Goal: Task Accomplishment & Management: Manage account settings

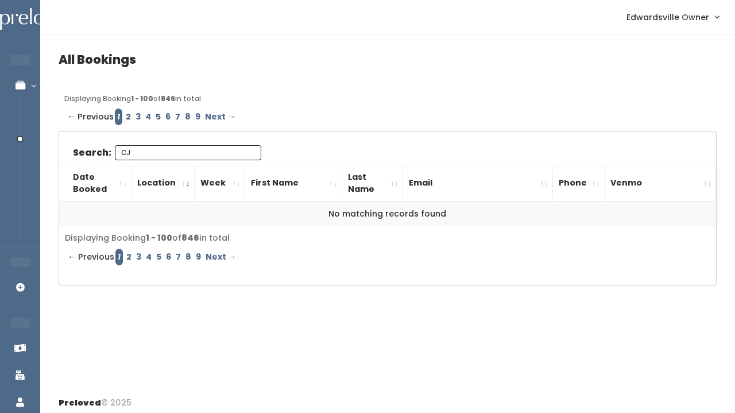
type input "CJ"
click at [126, 114] on link "2" at bounding box center [128, 116] width 10 height 17
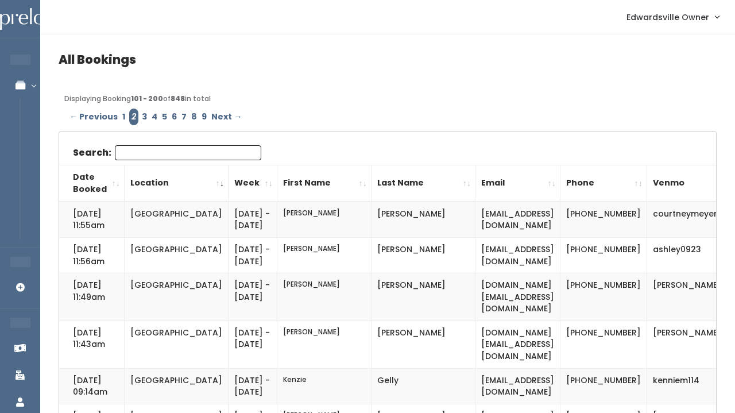
click at [135, 153] on input "Search:" at bounding box center [188, 152] width 146 height 15
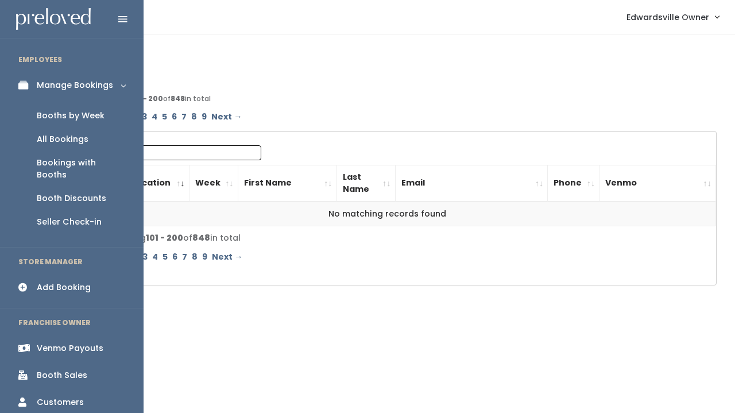
type input "CJ"
click at [85, 369] on div "Booth Sales" at bounding box center [62, 375] width 51 height 12
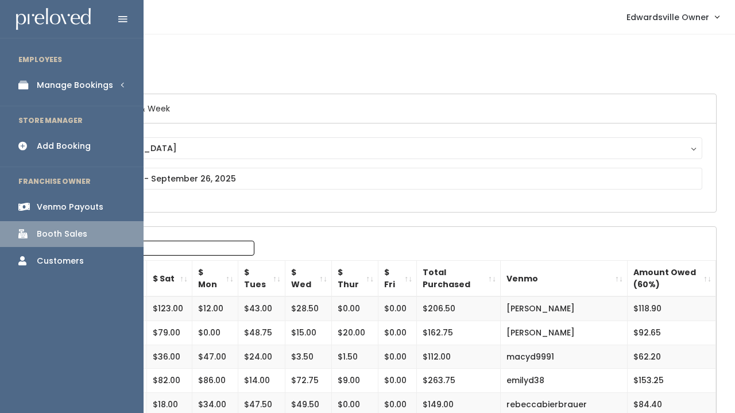
click at [58, 59] on li "EMPLOYEES" at bounding box center [71, 60] width 143 height 24
click at [58, 76] on link "Manage Bookings" at bounding box center [71, 85] width 143 height 26
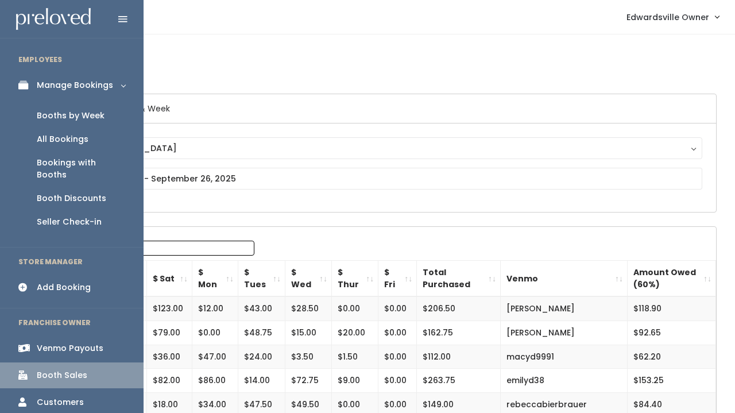
click at [52, 117] on div "Booths by Week" at bounding box center [71, 116] width 68 height 12
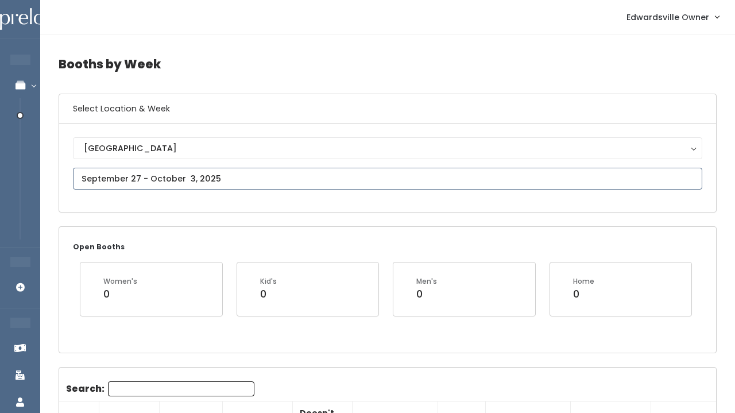
click at [217, 172] on input "text" at bounding box center [387, 179] width 629 height 22
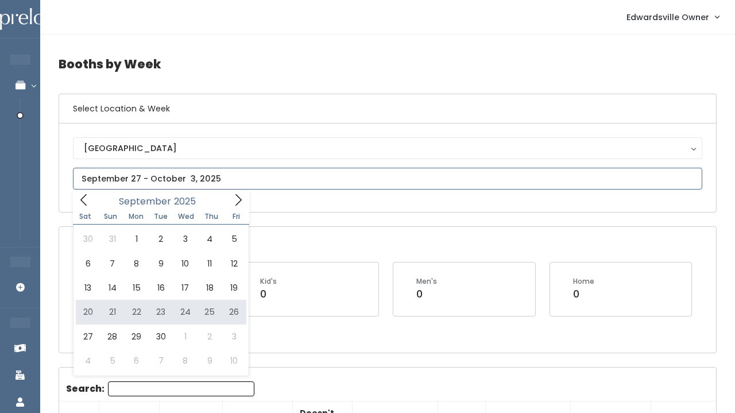
type input "September 20 to September 26"
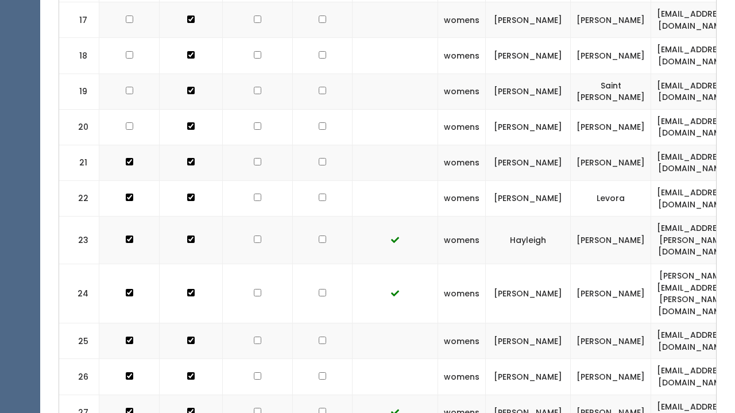
scroll to position [1011, 0]
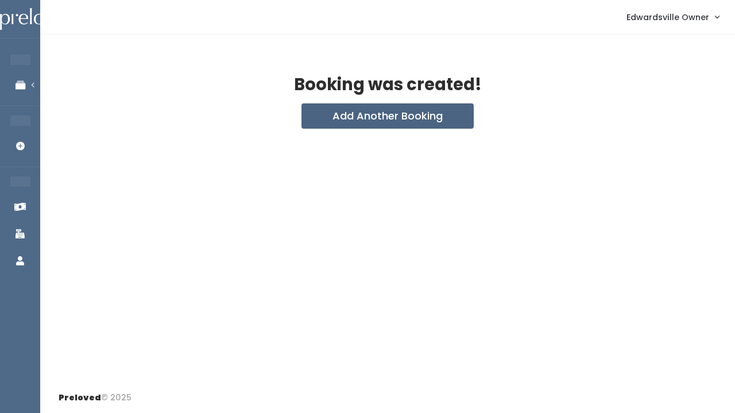
click at [390, 119] on button "Add Another Booking" at bounding box center [387, 115] width 172 height 25
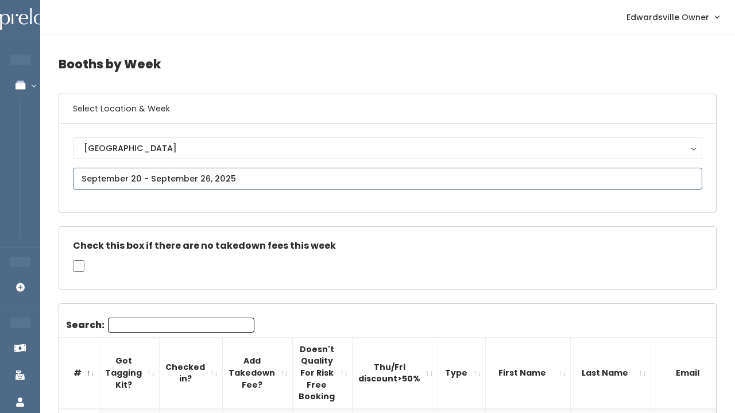
click at [257, 170] on input "text" at bounding box center [387, 179] width 629 height 22
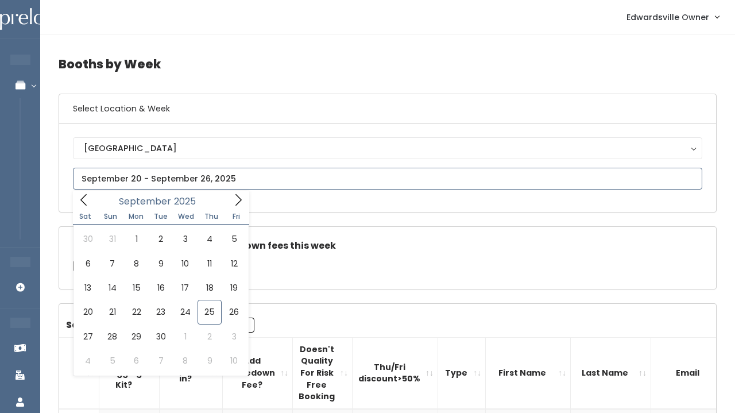
click at [231, 191] on span at bounding box center [238, 200] width 22 height 18
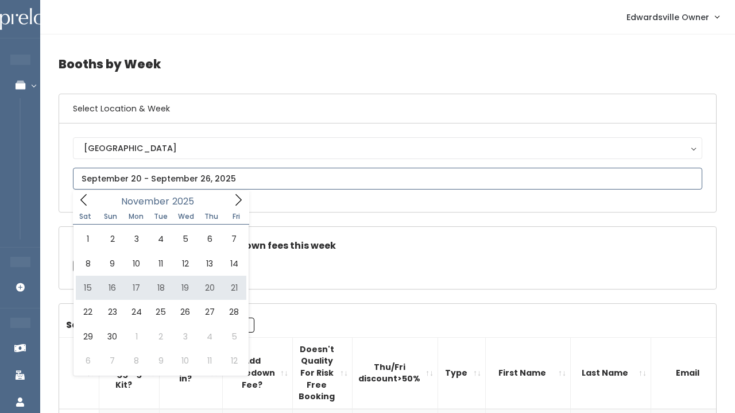
type input "[DATE] to [DATE]"
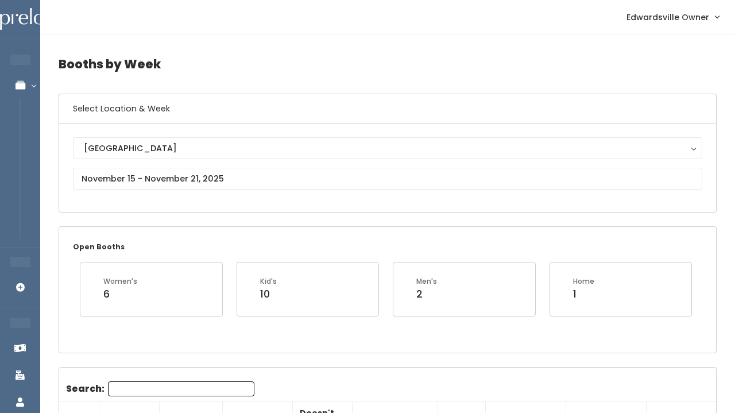
click at [225, 160] on div "[GEOGRAPHIC_DATA] [GEOGRAPHIC_DATA]" at bounding box center [387, 167] width 629 height 61
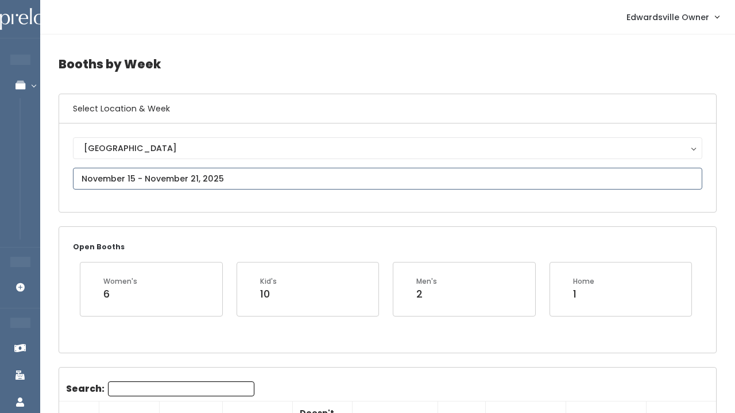
click at [225, 169] on input "text" at bounding box center [387, 179] width 629 height 22
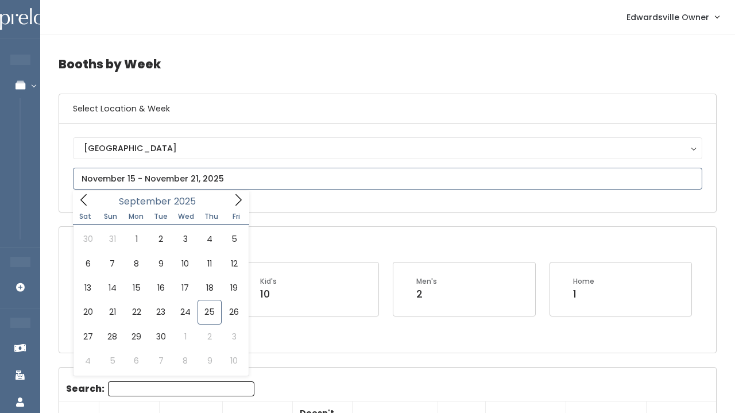
click at [80, 199] on icon at bounding box center [83, 199] width 13 height 13
click at [232, 194] on icon at bounding box center [238, 199] width 13 height 13
click at [243, 196] on icon at bounding box center [238, 199] width 13 height 13
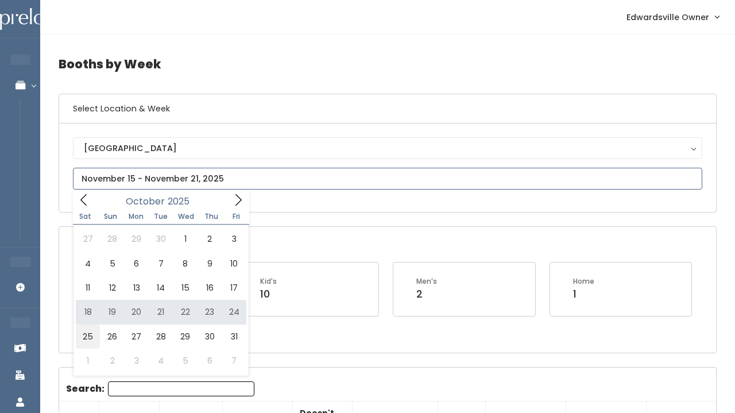
type input "October 25 to October 31"
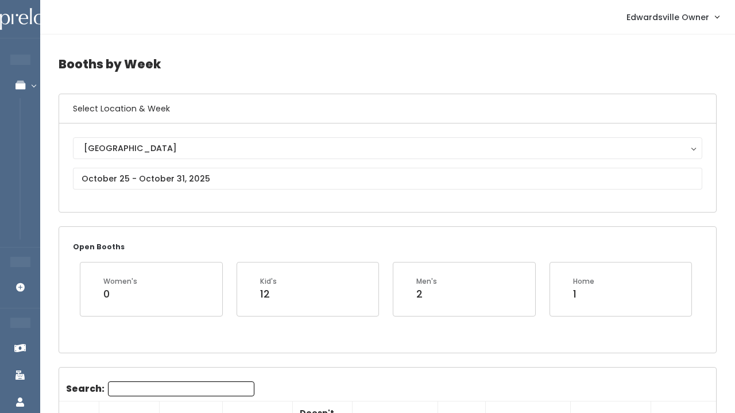
scroll to position [-1, 0]
click at [170, 195] on div "[GEOGRAPHIC_DATA] [GEOGRAPHIC_DATA]" at bounding box center [387, 167] width 629 height 61
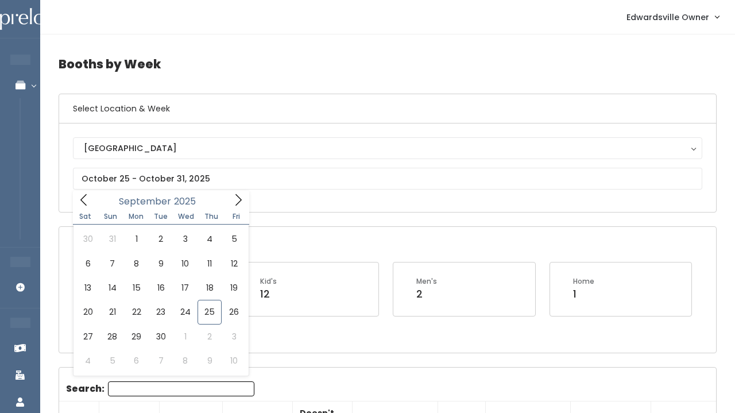
click at [247, 195] on span at bounding box center [238, 200] width 22 height 18
click at [238, 195] on icon at bounding box center [238, 199] width 13 height 13
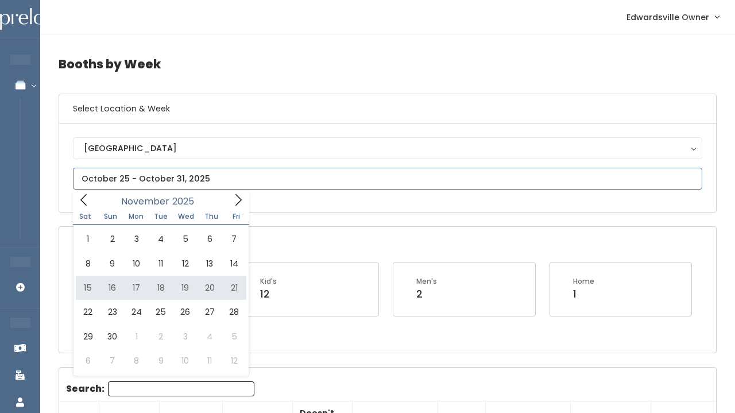
type input "November 15 to November 21"
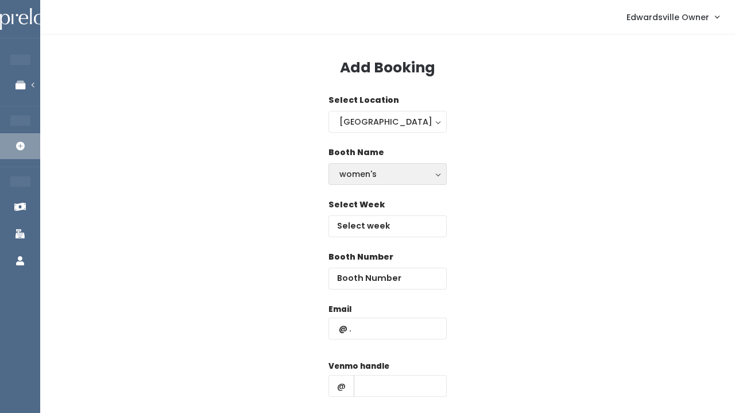
click at [370, 177] on div "women's" at bounding box center [387, 174] width 96 height 13
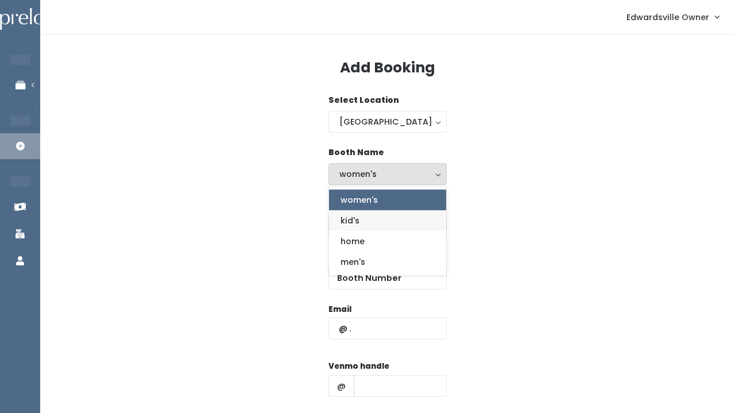
click at [356, 223] on span "kid's" at bounding box center [349, 220] width 19 height 13
select select "kids"
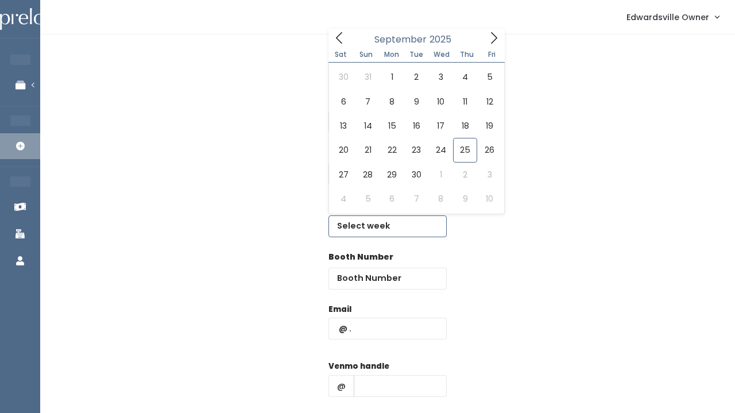
click at [360, 236] on input "text" at bounding box center [387, 226] width 118 height 22
click at [484, 39] on span at bounding box center [494, 38] width 22 height 18
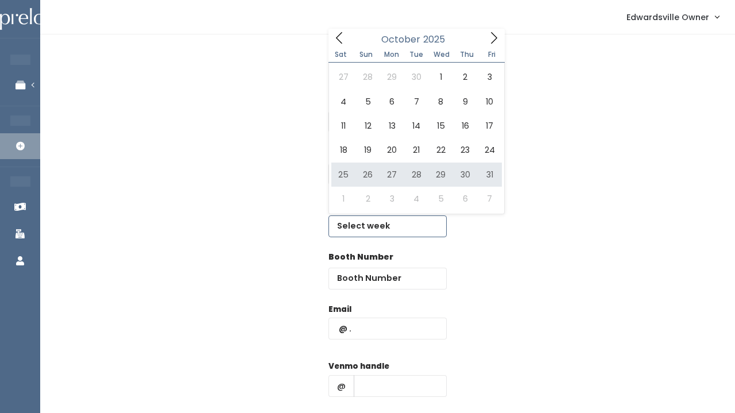
type input "October 25 to October 31"
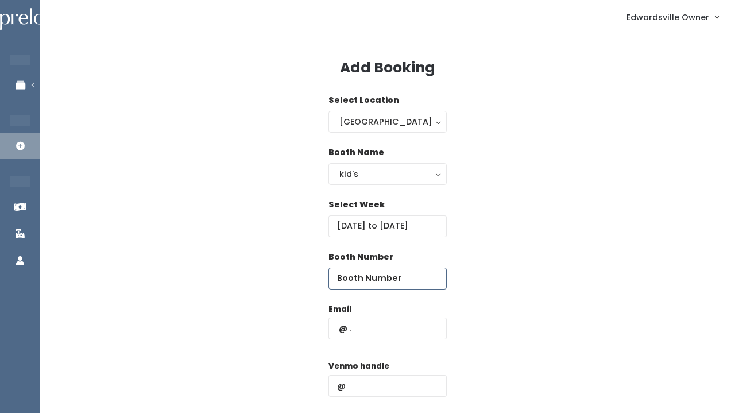
click at [351, 278] on input "number" at bounding box center [387, 278] width 118 height 22
type input "4"
paste input "[EMAIL_ADDRESS][DOMAIN_NAME]"
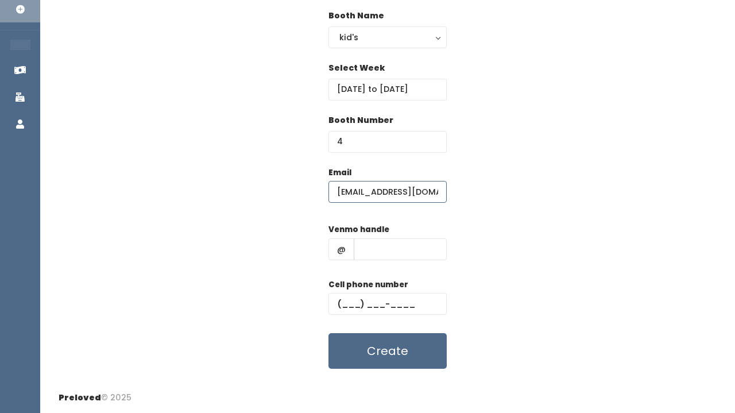
scroll to position [135, 0]
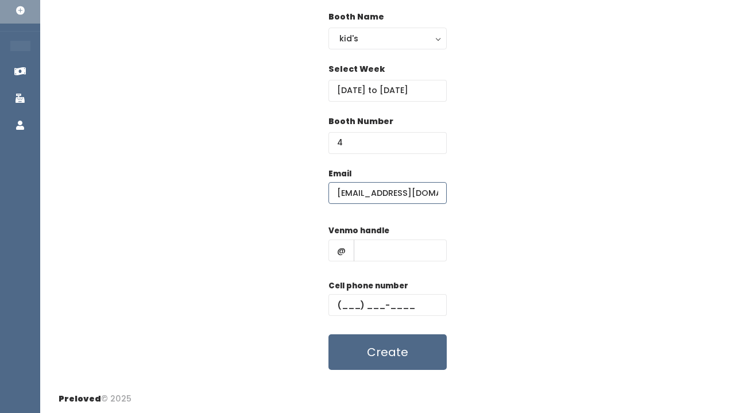
type input "[EMAIL_ADDRESS][DOMAIN_NAME]"
click at [387, 243] on input "text" at bounding box center [400, 250] width 93 height 22
paste input "[PERSON_NAME]-1"
type input "[PERSON_NAME]-1"
paste input "[PHONE_NUMBER]"
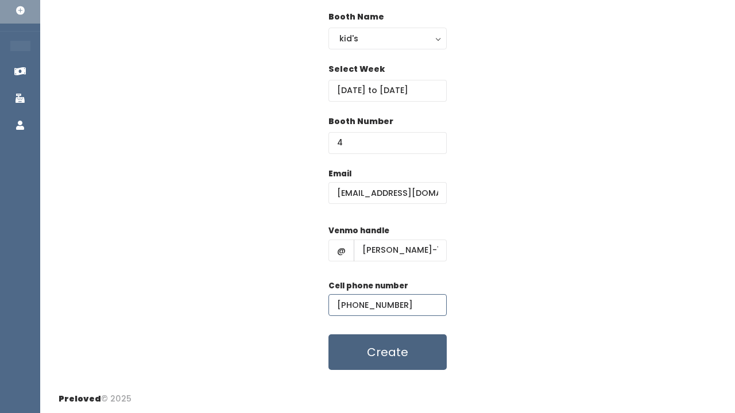
type input "[PHONE_NUMBER]"
click at [389, 349] on button "Create" at bounding box center [387, 352] width 118 height 36
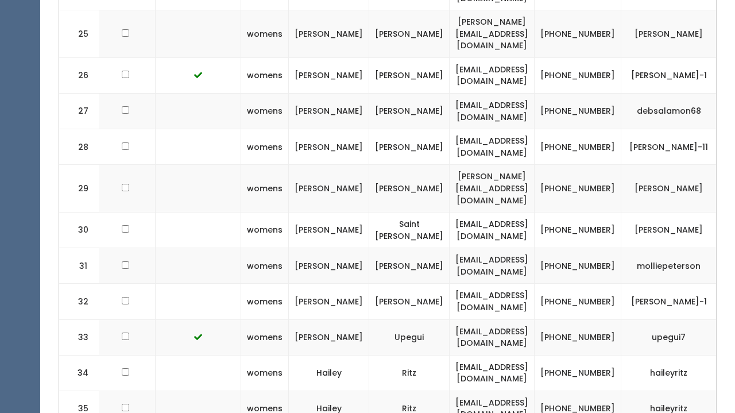
scroll to position [1240, 0]
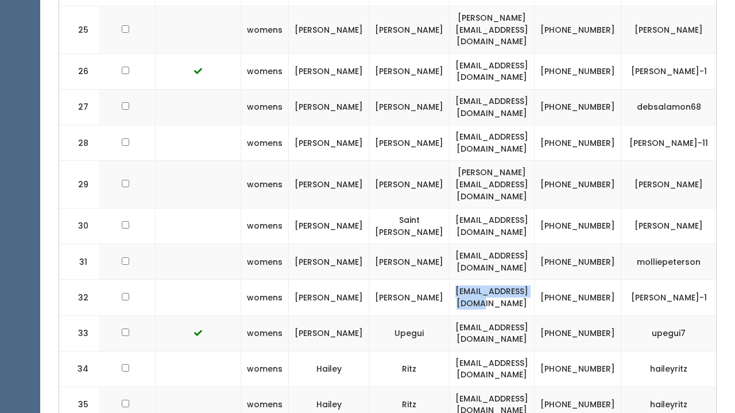
drag, startPoint x: 510, startPoint y: 221, endPoint x: 397, endPoint y: 220, distance: 113.6
click at [449, 279] on td "[EMAIL_ADDRESS][DOMAIN_NAME]" at bounding box center [491, 297] width 85 height 36
copy td "[EMAIL_ADDRESS][DOMAIN_NAME]"
drag, startPoint x: 584, startPoint y: 209, endPoint x: 648, endPoint y: 226, distance: 66.3
click at [648, 279] on td "[PERSON_NAME]-1" at bounding box center [668, 297] width 95 height 36
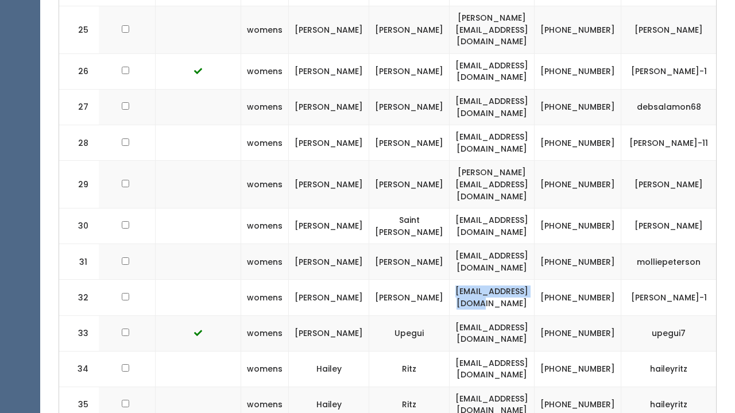
copy td "[PERSON_NAME]-1"
drag, startPoint x: 533, startPoint y: 214, endPoint x: 560, endPoint y: 234, distance: 33.6
click at [560, 279] on td "[PHONE_NUMBER]" at bounding box center [577, 297] width 87 height 36
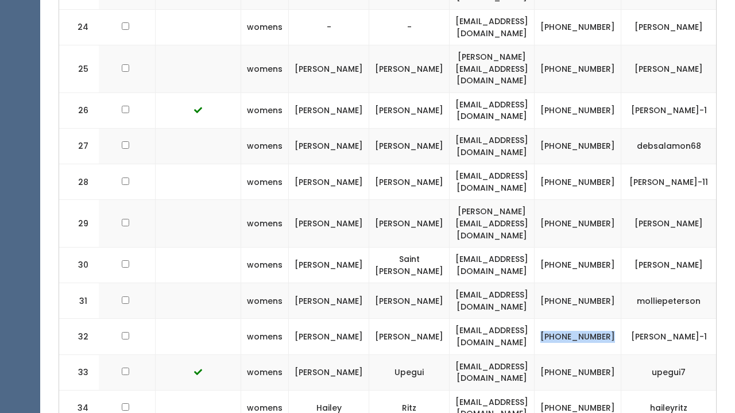
scroll to position [1183, 0]
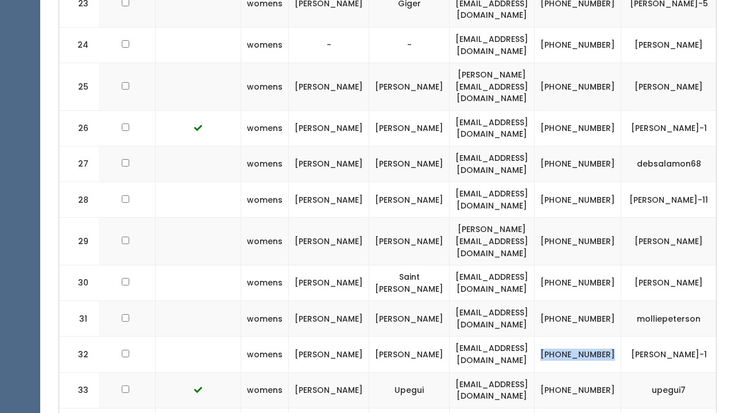
copy td "[PHONE_NUMBER]"
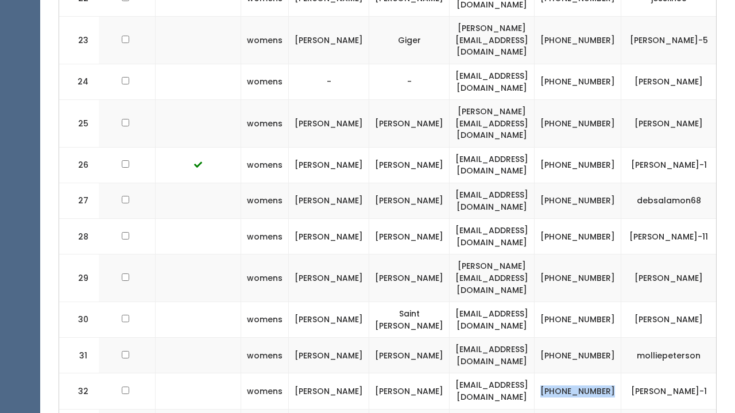
scroll to position [1152, 0]
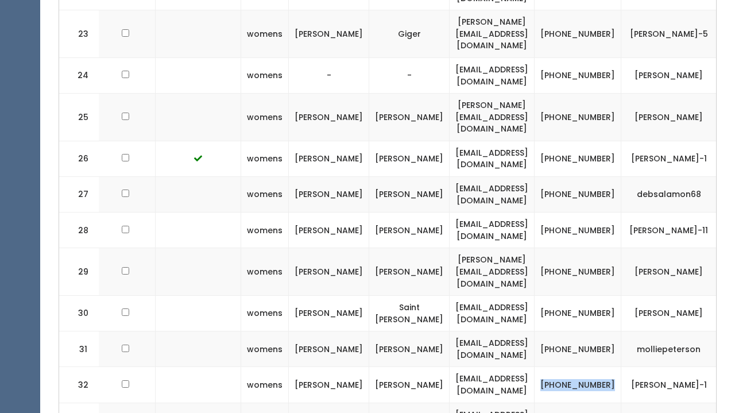
click at [729, 377] on button "button" at bounding box center [736, 384] width 15 height 15
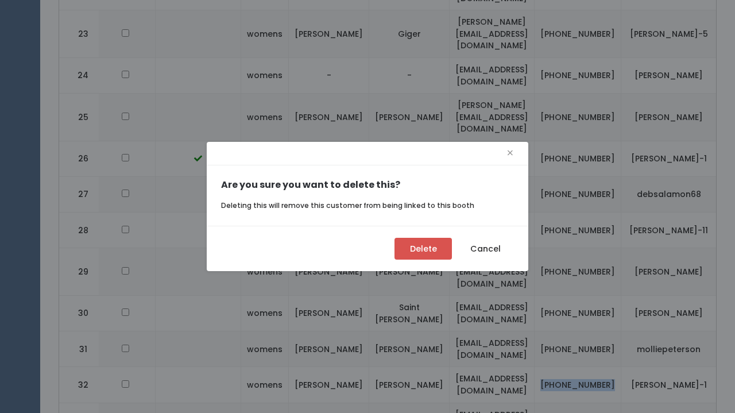
click at [426, 246] on button "Delete" at bounding box center [422, 249] width 57 height 22
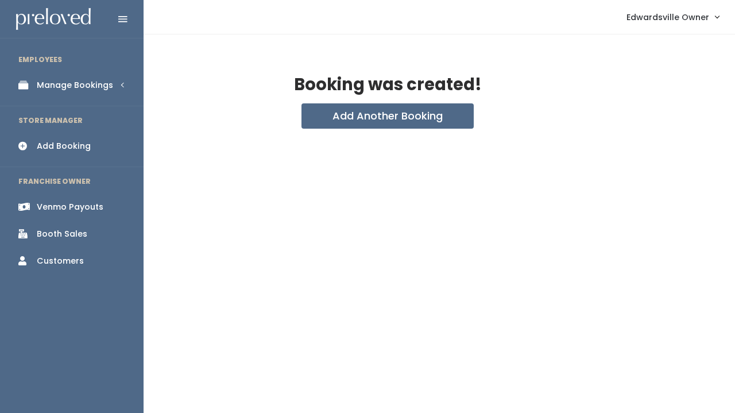
click at [42, 87] on div "Manage Bookings" at bounding box center [75, 85] width 76 height 12
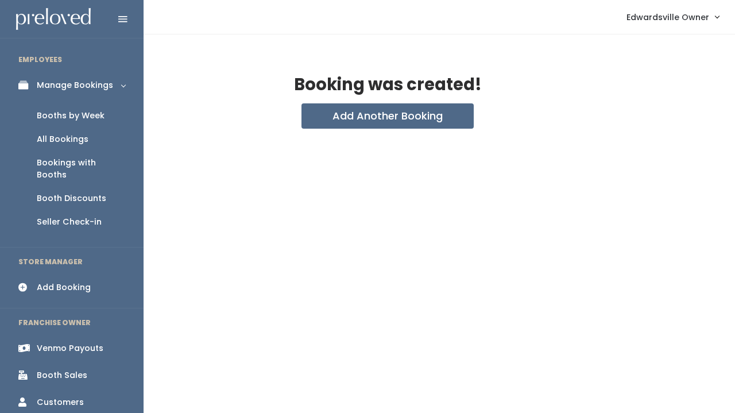
click at [79, 135] on div "All Bookings" at bounding box center [63, 139] width 52 height 12
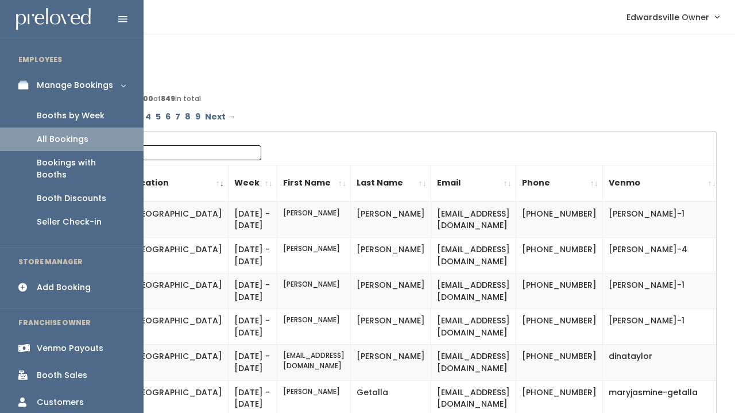
click at [79, 114] on div "Booths by Week" at bounding box center [71, 116] width 68 height 12
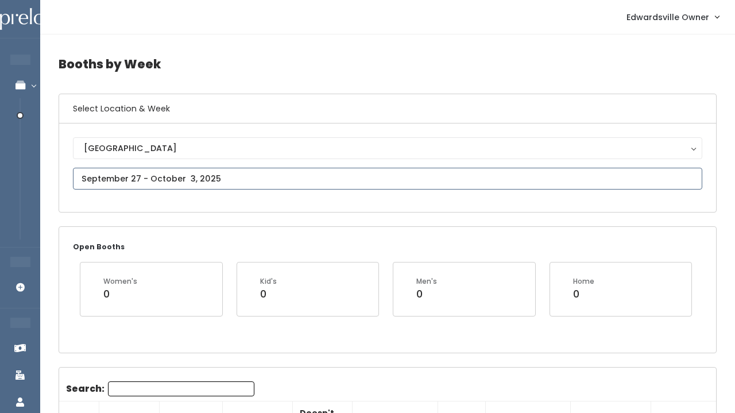
click at [102, 176] on input "text" at bounding box center [387, 179] width 629 height 22
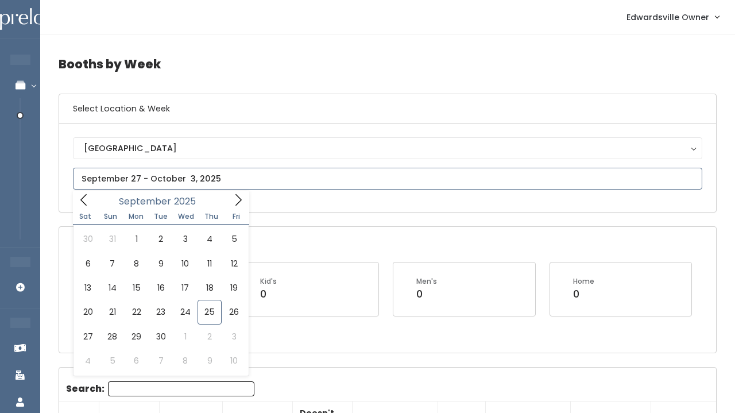
click at [236, 191] on span at bounding box center [238, 200] width 22 height 18
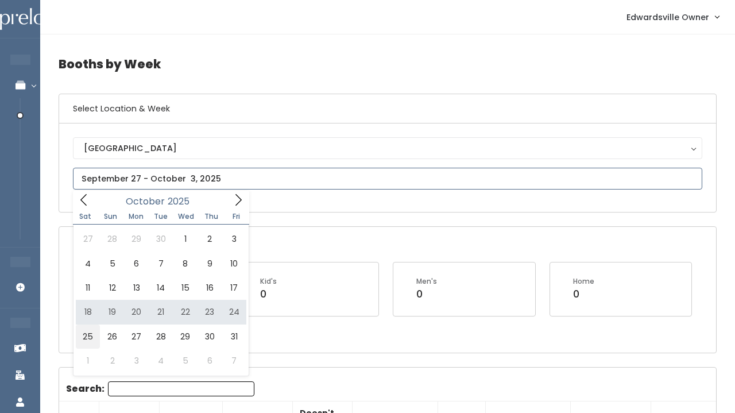
type input "[DATE] to [DATE]"
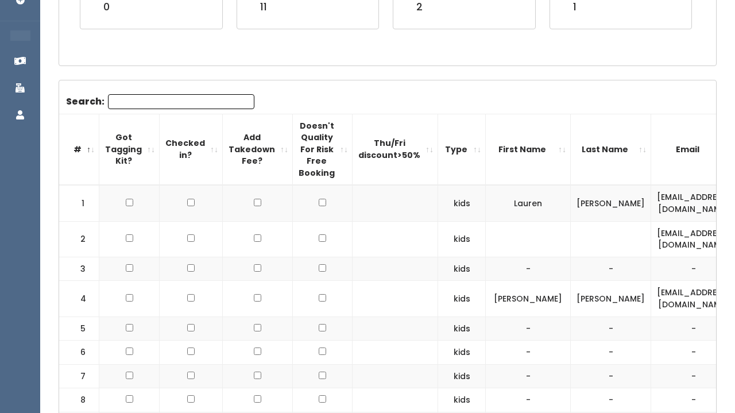
click at [127, 295] on td at bounding box center [129, 299] width 60 height 36
click at [127, 291] on td at bounding box center [129, 299] width 60 height 36
click at [130, 294] on input "checkbox" at bounding box center [129, 297] width 7 height 7
checkbox input "true"
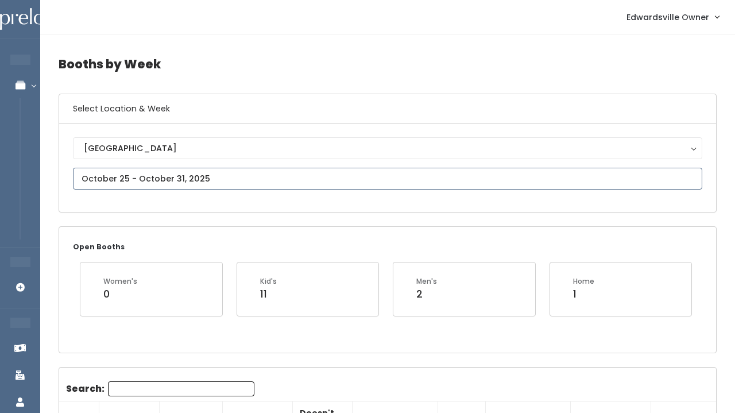
click at [146, 184] on input "text" at bounding box center [387, 179] width 629 height 22
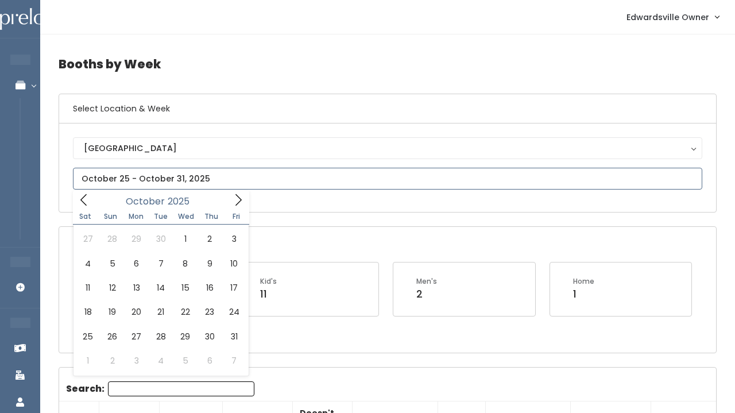
click at [243, 203] on icon at bounding box center [238, 199] width 13 height 13
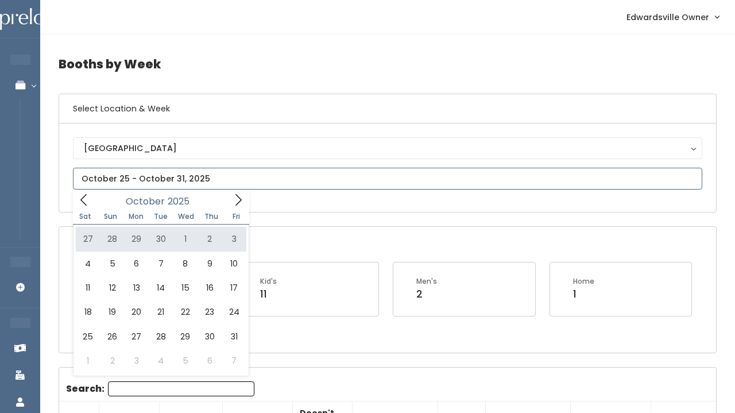
click at [232, 203] on icon at bounding box center [238, 199] width 13 height 13
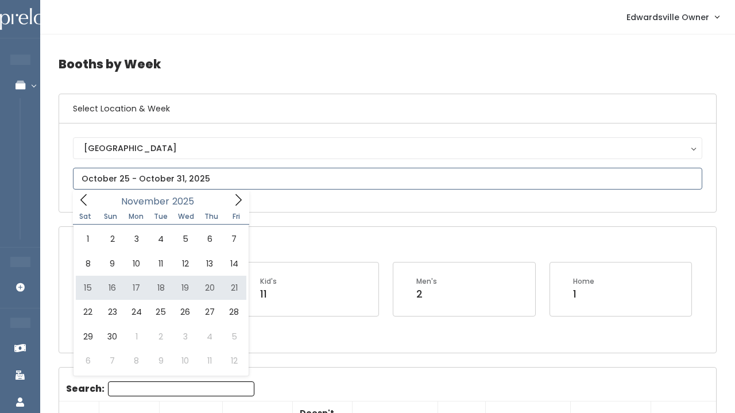
type input "November 15 to November 21"
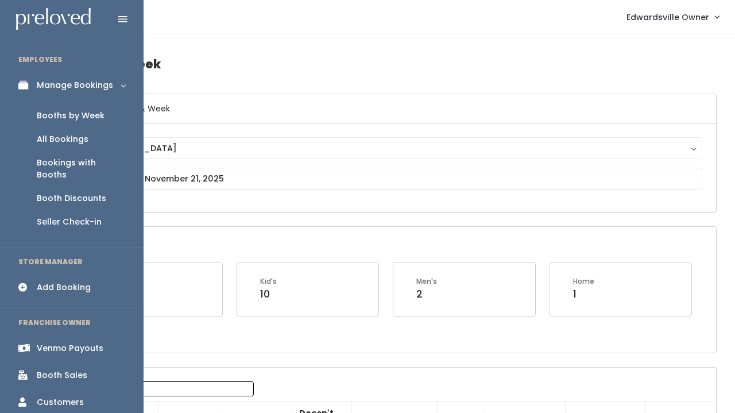
click at [76, 284] on link "Add Booking" at bounding box center [71, 287] width 143 height 26
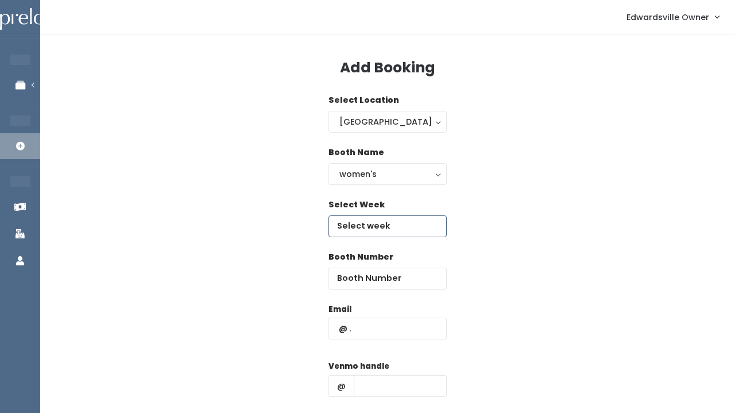
click at [353, 225] on input "text" at bounding box center [387, 226] width 118 height 22
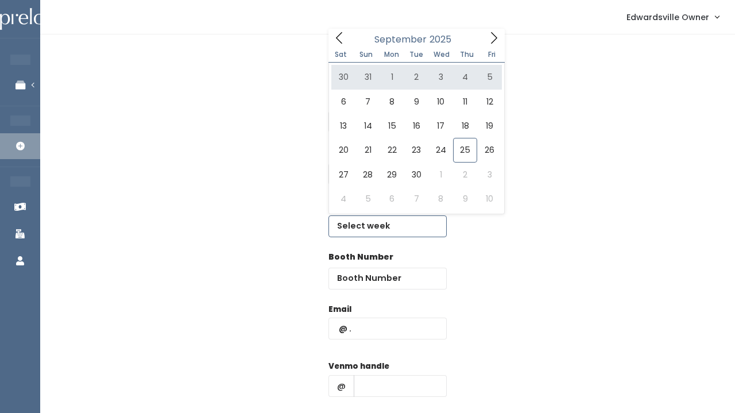
click at [491, 42] on icon at bounding box center [493, 38] width 13 height 13
click at [492, 32] on icon at bounding box center [493, 38] width 13 height 13
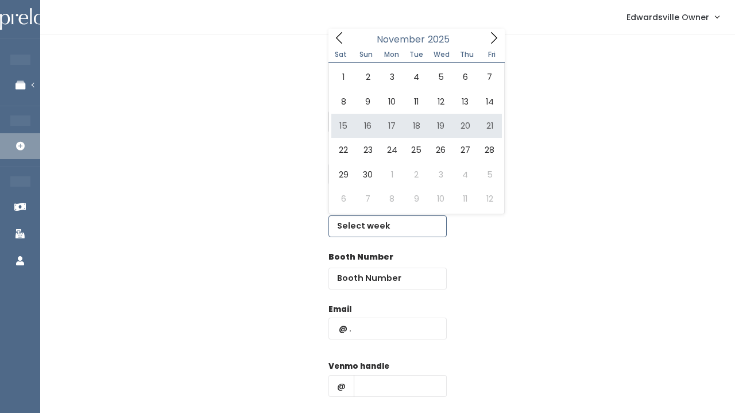
type input "November 15 to November 21"
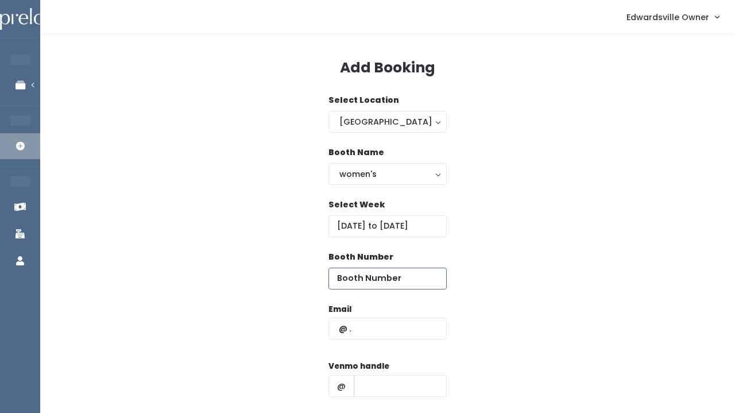
click at [347, 270] on input "number" at bounding box center [387, 278] width 118 height 22
type input "32"
type input "edwardsville@preloved.love"
click at [373, 389] on input "text" at bounding box center [400, 386] width 93 height 22
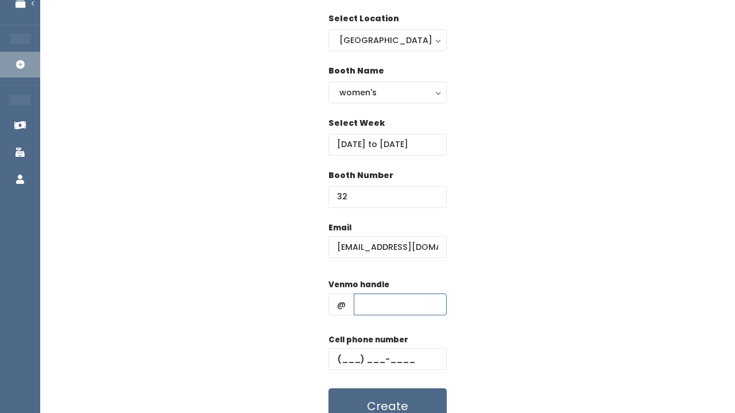
scroll to position [94, 0]
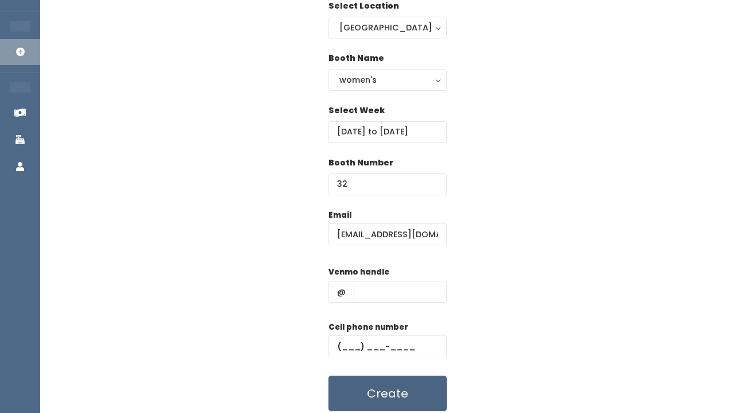
click at [374, 394] on button "Create" at bounding box center [387, 393] width 118 height 36
type input "a"
type input "(1__) ___-____"
click at [385, 388] on button "Create" at bounding box center [387, 393] width 118 height 36
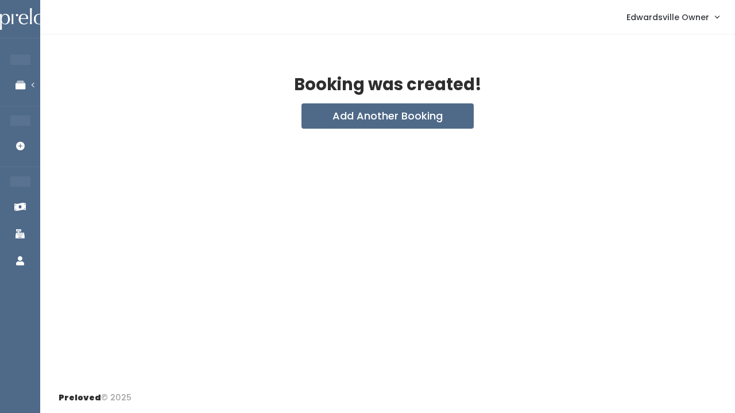
click at [357, 240] on div "Booking was created! Add Another Booking" at bounding box center [387, 208] width 694 height 348
click at [505, 13] on div "Edwardsville Owner My bookings Account settings Logout" at bounding box center [389, 17] width 681 height 25
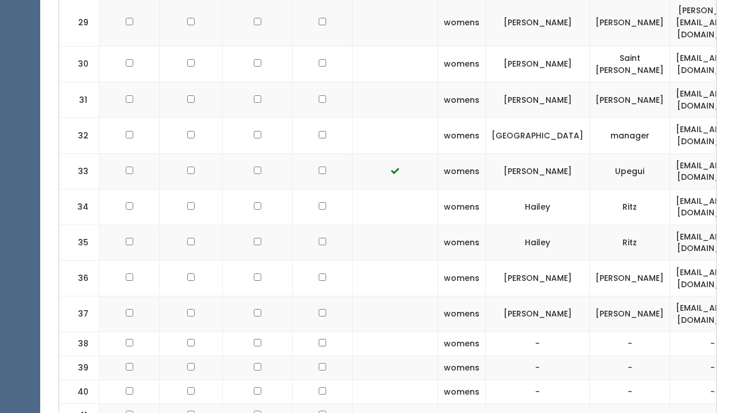
scroll to position [1403, 0]
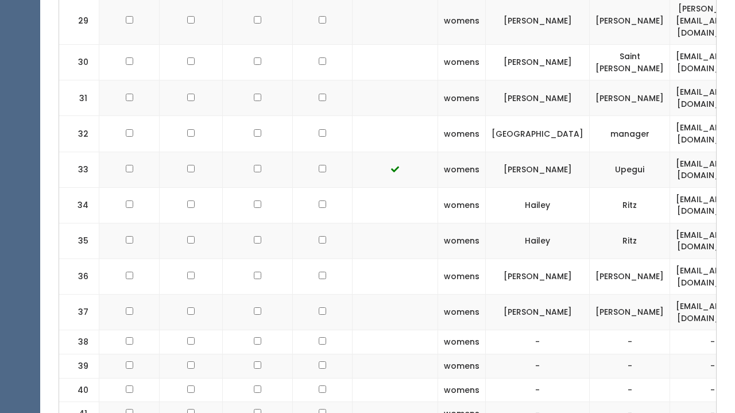
click at [142, 294] on td at bounding box center [129, 312] width 60 height 36
click at [126, 307] on input "checkbox" at bounding box center [129, 310] width 7 height 7
checkbox input "true"
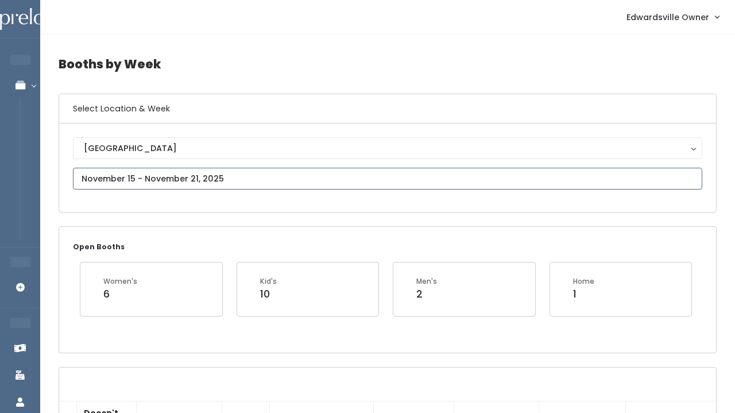
scroll to position [0, 0]
click at [205, 181] on input "text" at bounding box center [387, 179] width 629 height 22
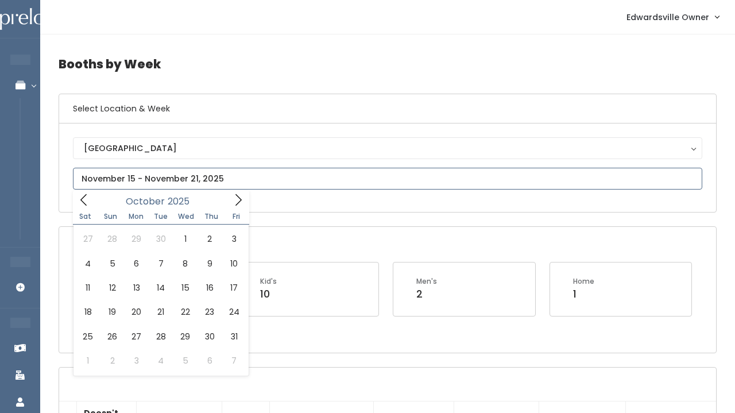
click at [240, 202] on icon at bounding box center [238, 199] width 13 height 13
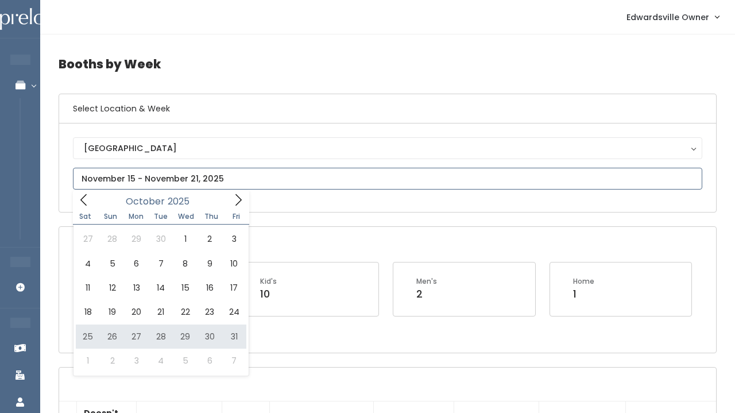
type input "October 25 to October 31"
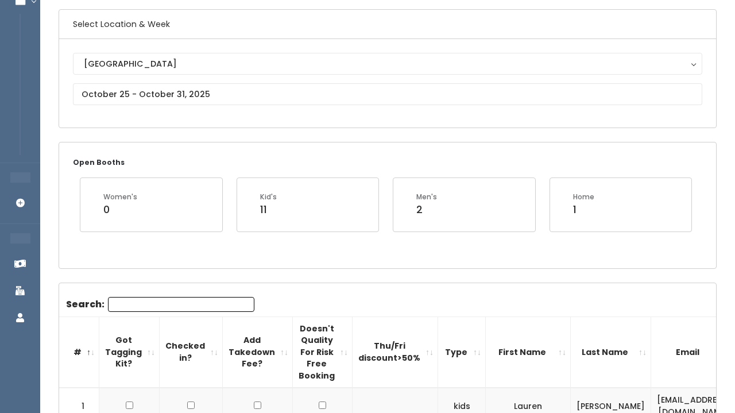
scroll to position [52, 0]
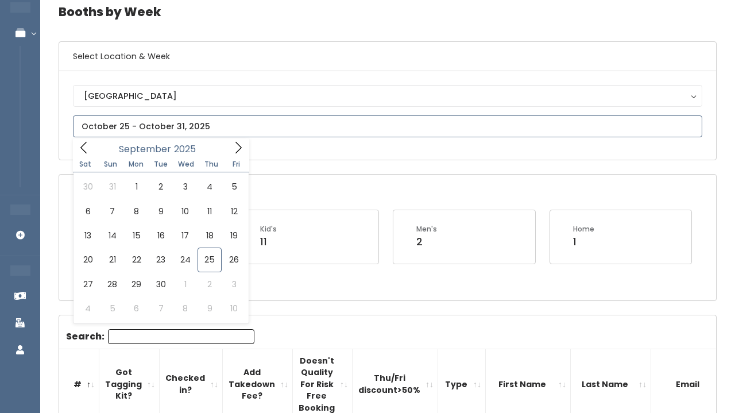
click at [133, 121] on input "text" at bounding box center [387, 126] width 629 height 22
click at [239, 144] on icon at bounding box center [238, 147] width 13 height 13
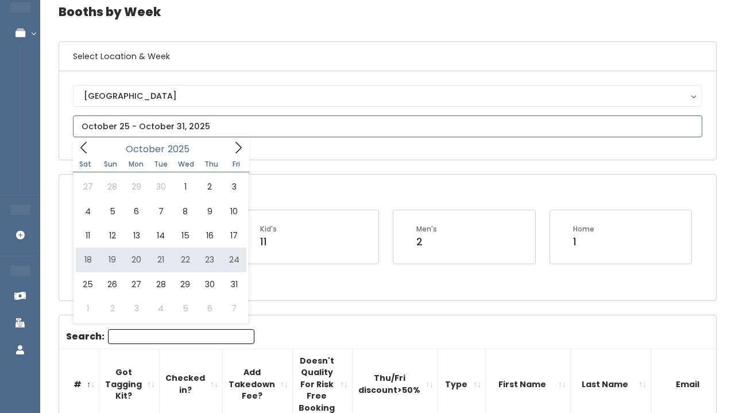
type input "October 18 to October 24"
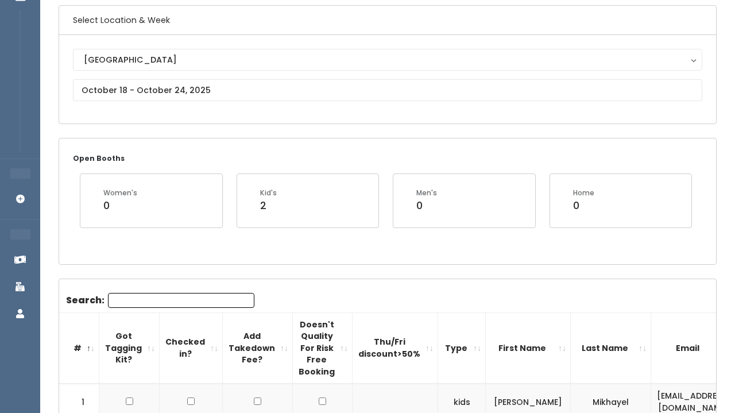
scroll to position [86, 0]
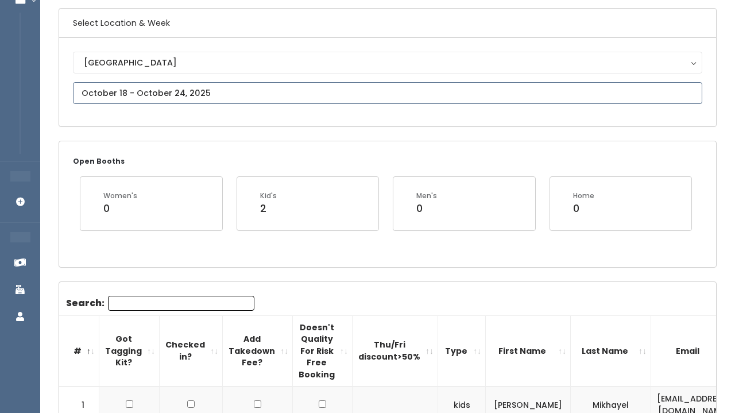
click at [362, 103] on input "text" at bounding box center [387, 93] width 629 height 22
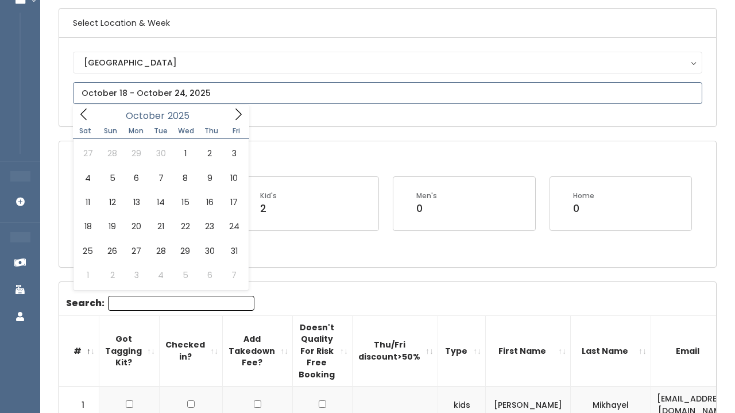
click at [235, 119] on icon at bounding box center [238, 114] width 13 height 13
type input "October 11 to October 17"
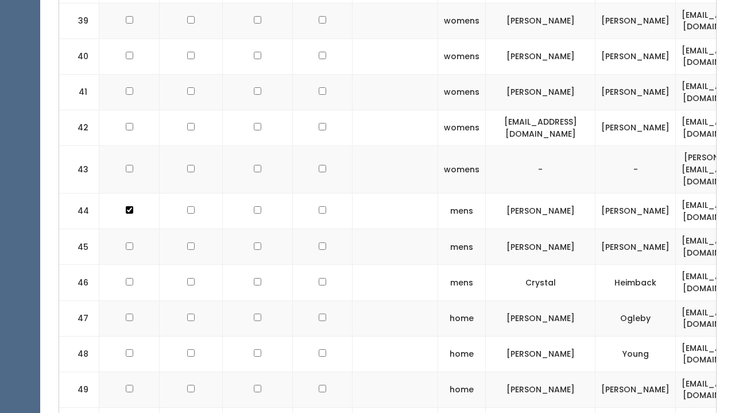
scroll to position [1873, 0]
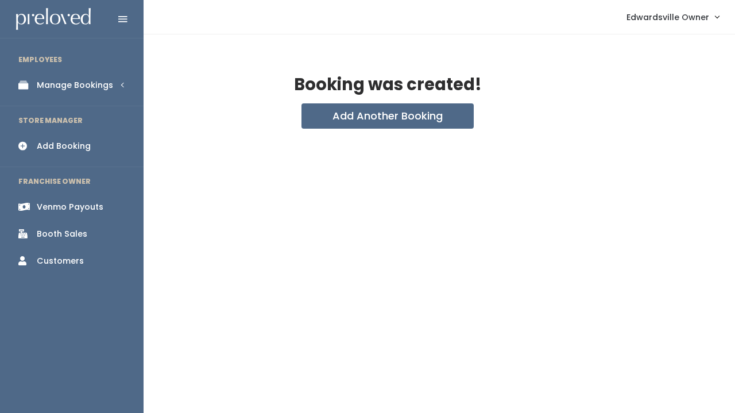
drag, startPoint x: 0, startPoint y: 0, endPoint x: 100, endPoint y: 90, distance: 134.1
click at [100, 90] on div "Manage Bookings" at bounding box center [75, 85] width 76 height 12
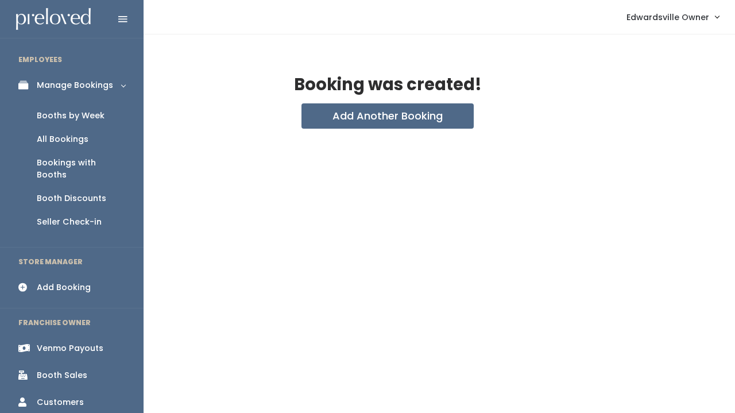
click at [77, 142] on div "All Bookings" at bounding box center [63, 139] width 52 height 12
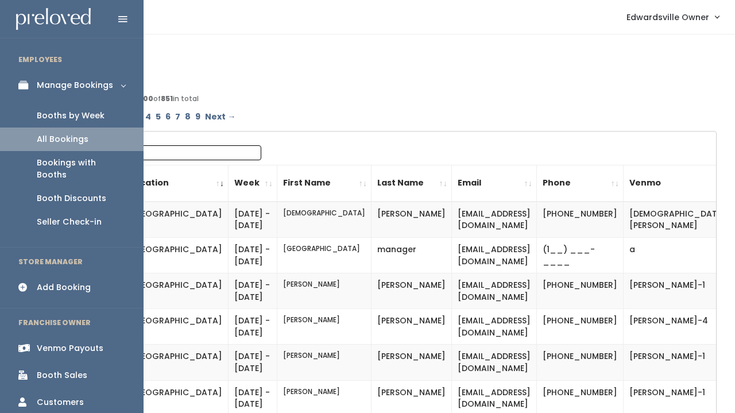
click at [54, 111] on div "Booths by Week" at bounding box center [71, 116] width 68 height 12
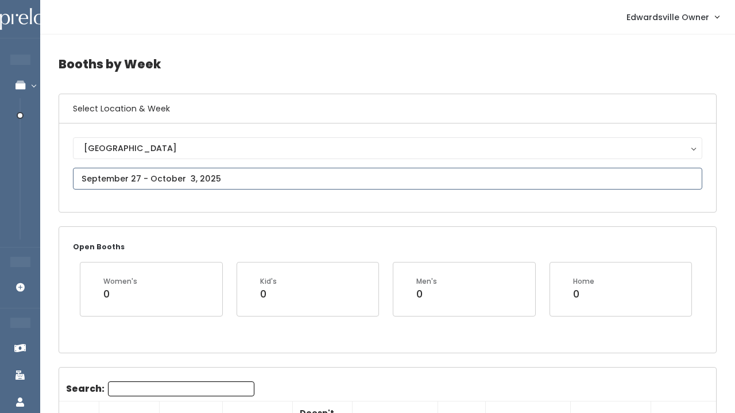
click at [181, 179] on input "text" at bounding box center [387, 179] width 629 height 22
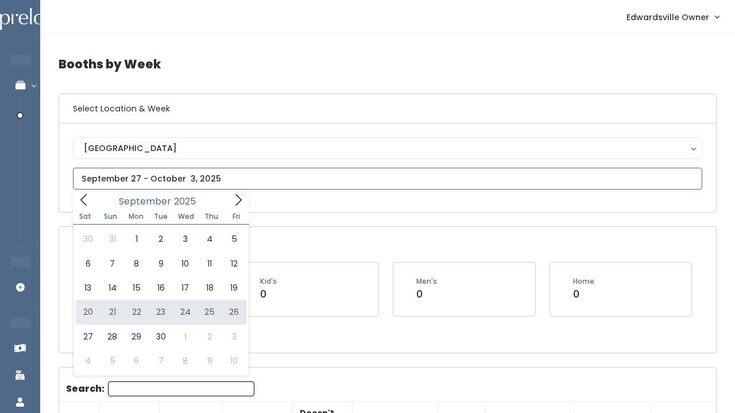
type input "[DATE] to [DATE]"
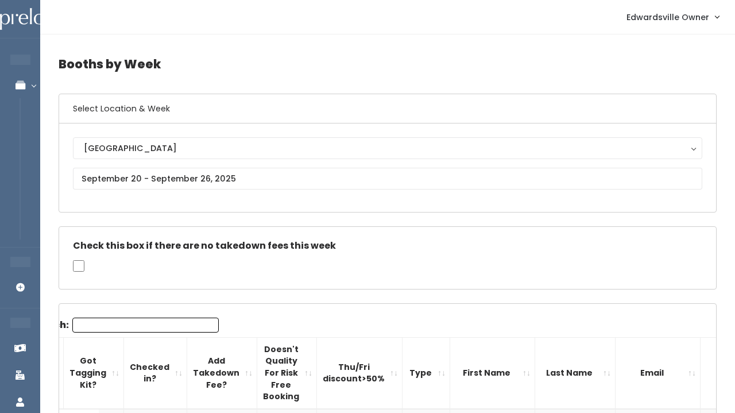
click at [127, 321] on input "Search:" at bounding box center [145, 324] width 146 height 15
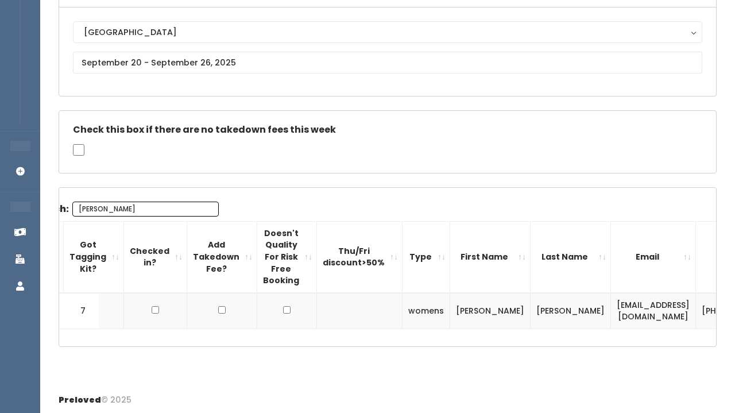
scroll to position [114, 0]
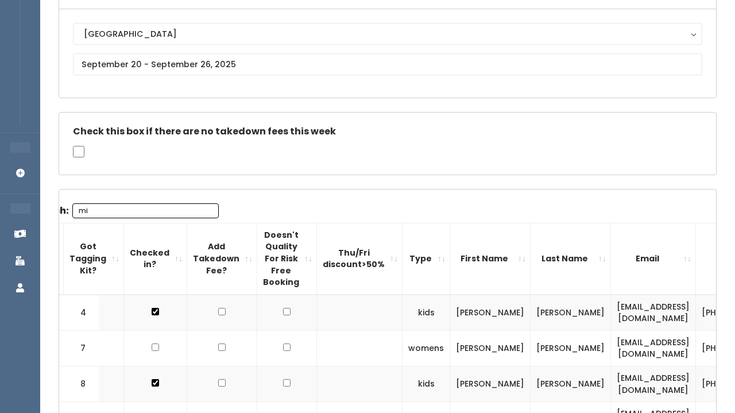
type input "m"
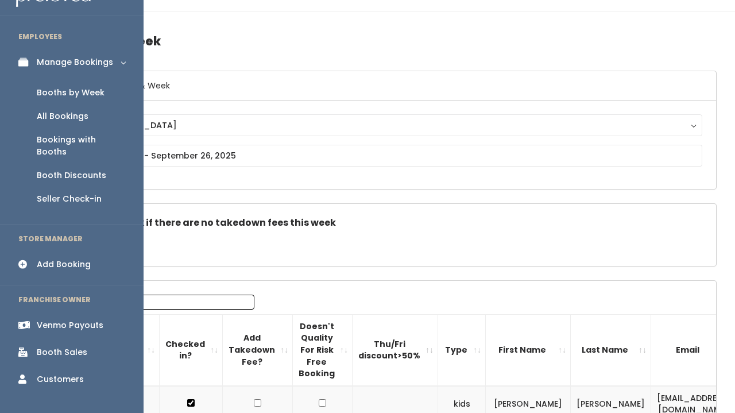
scroll to position [18, 0]
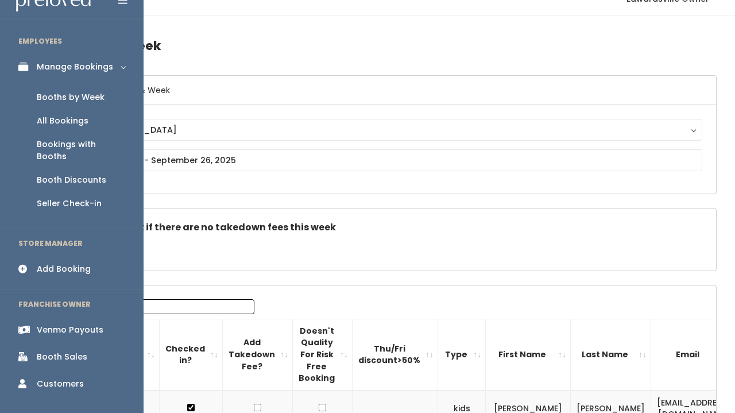
click at [64, 351] on link "Booth Sales" at bounding box center [71, 357] width 143 height 26
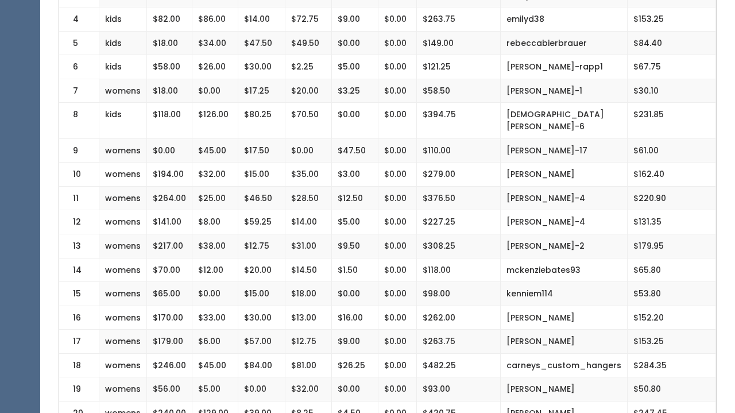
scroll to position [361, 0]
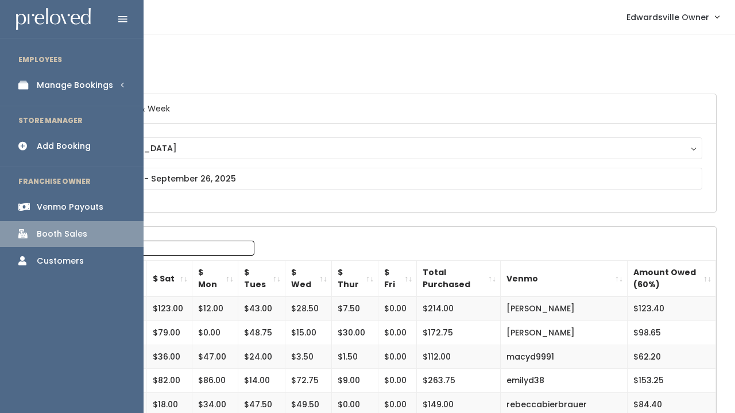
click at [57, 63] on li "EMPLOYEES" at bounding box center [71, 60] width 143 height 24
click at [57, 73] on link "Manage Bookings" at bounding box center [71, 85] width 143 height 26
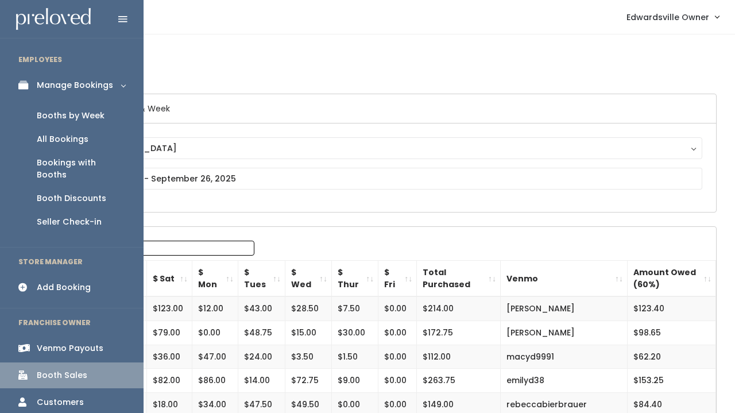
click at [66, 192] on div "Booth Discounts" at bounding box center [71, 198] width 69 height 12
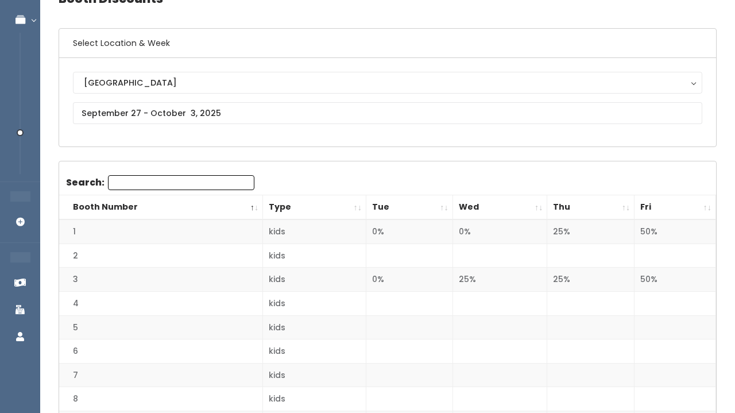
scroll to position [112, 0]
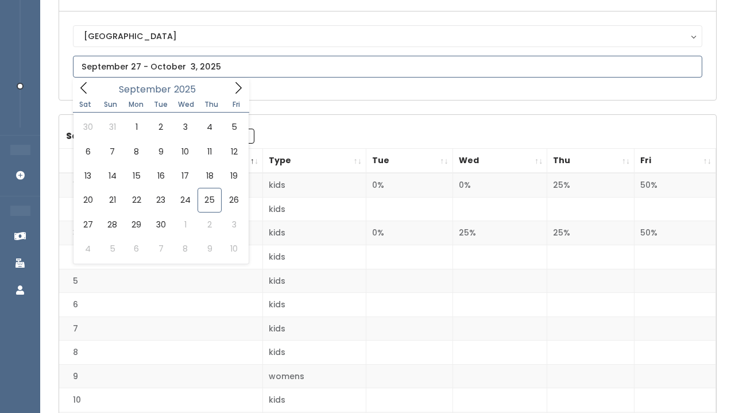
click at [175, 70] on input "text" at bounding box center [387, 67] width 629 height 22
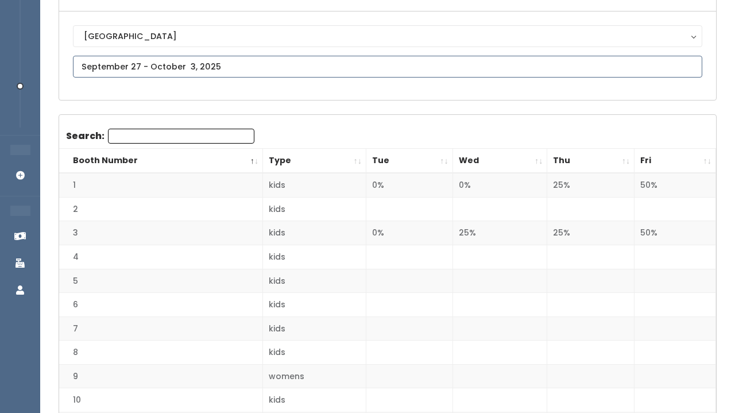
type input "[DATE] to [DATE]"
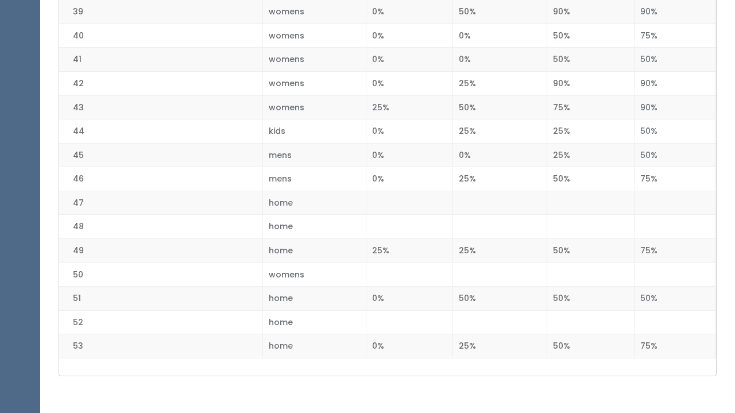
scroll to position [1197, 0]
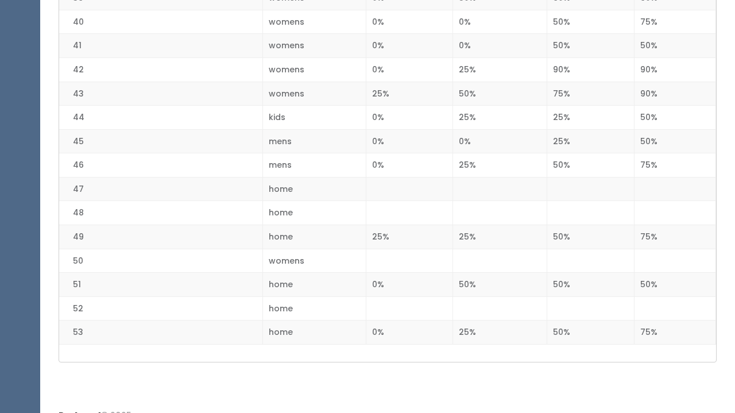
click at [90, 412] on div "Preloved © 2025" at bounding box center [387, 415] width 694 height 30
click at [177, 412] on div "Preloved © 2025" at bounding box center [387, 415] width 694 height 30
click at [247, 412] on div "Preloved © 2025" at bounding box center [387, 415] width 694 height 30
click at [170, 412] on div "Preloved © 2025" at bounding box center [387, 415] width 694 height 30
click at [408, 412] on div "Preloved © 2025" at bounding box center [387, 415] width 694 height 30
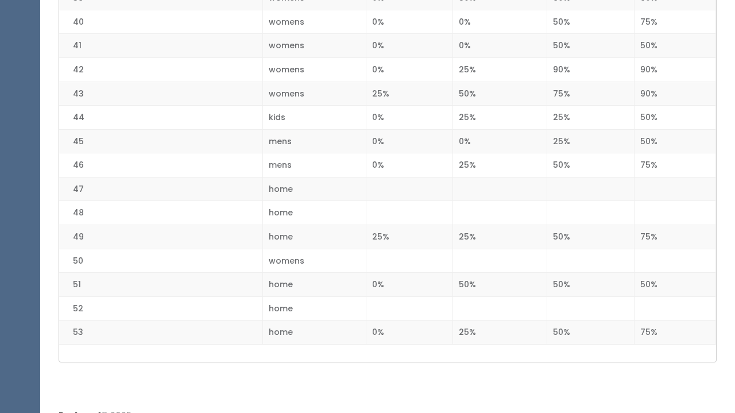
drag, startPoint x: 401, startPoint y: 331, endPoint x: 196, endPoint y: 412, distance: 219.7
click at [196, 412] on div "Preloved © 2025" at bounding box center [387, 415] width 694 height 30
